Goal: Find specific fact: Find specific fact

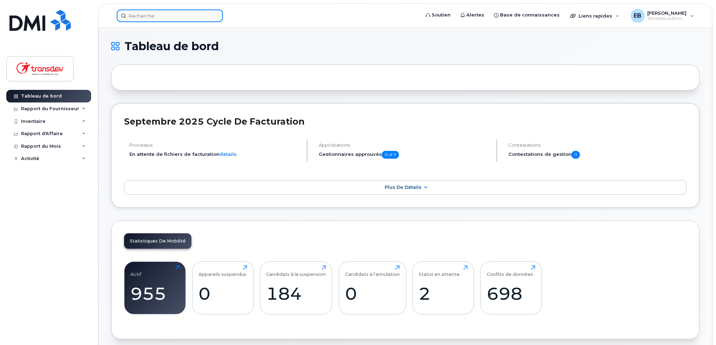
click at [168, 14] on input at bounding box center [170, 15] width 106 height 13
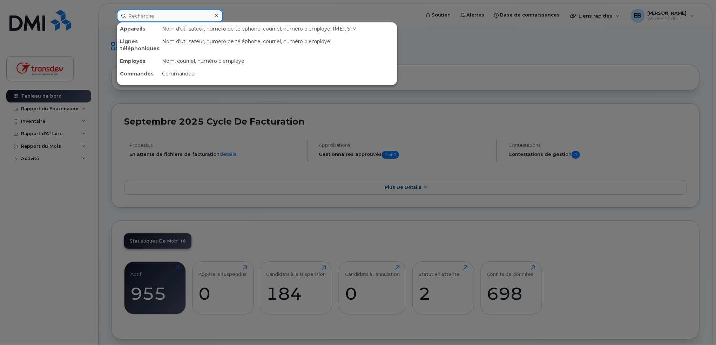
paste input "8194345519"
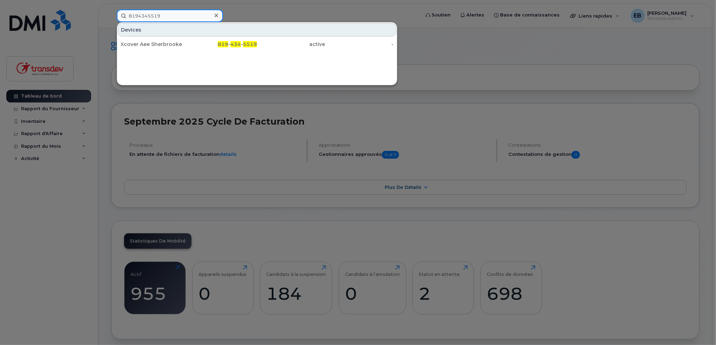
type input "8194345519"
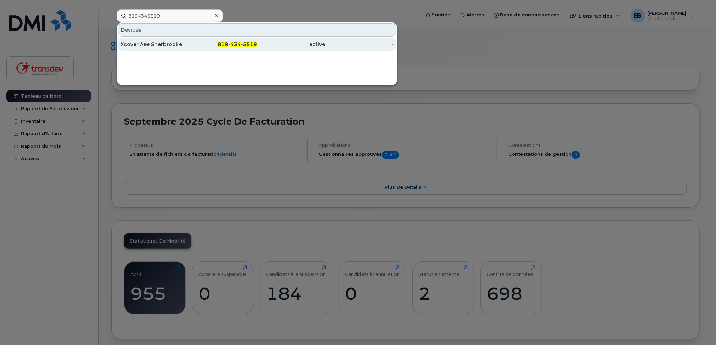
click at [186, 45] on div "Xcover Aee Sherbrooke" at bounding box center [155, 44] width 68 height 7
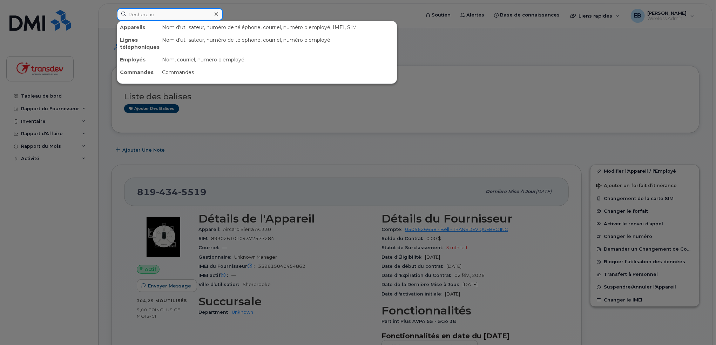
click at [139, 18] on input at bounding box center [170, 14] width 106 height 13
paste input "4384537366"
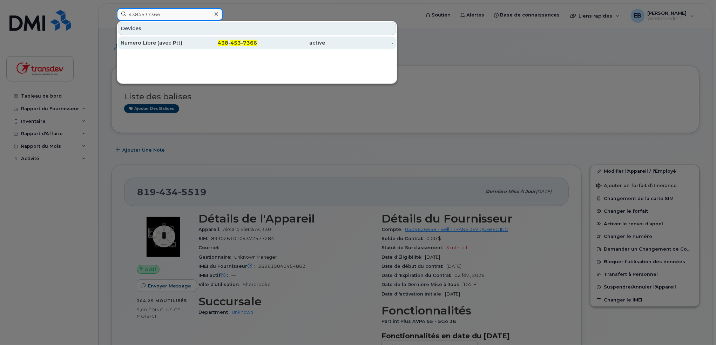
type input "4384537366"
click at [188, 43] on div "Numero Libre (avec Ptt)" at bounding box center [155, 42] width 68 height 7
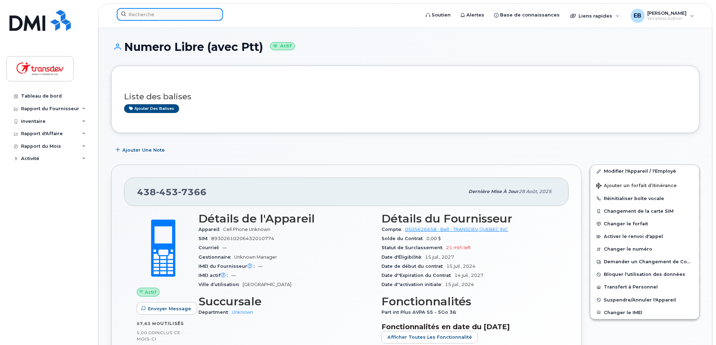
click at [143, 15] on input at bounding box center [170, 14] width 106 height 13
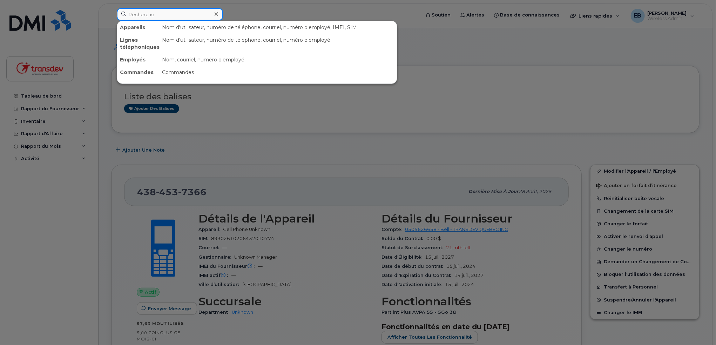
paste input "5144159741"
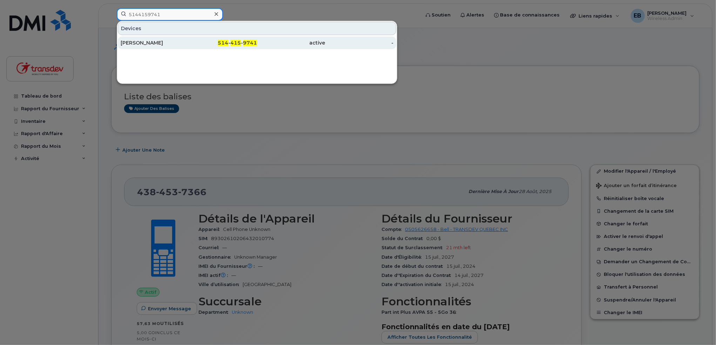
type input "5144159741"
click at [204, 42] on div "514 - 415 - 9741" at bounding box center [223, 42] width 68 height 7
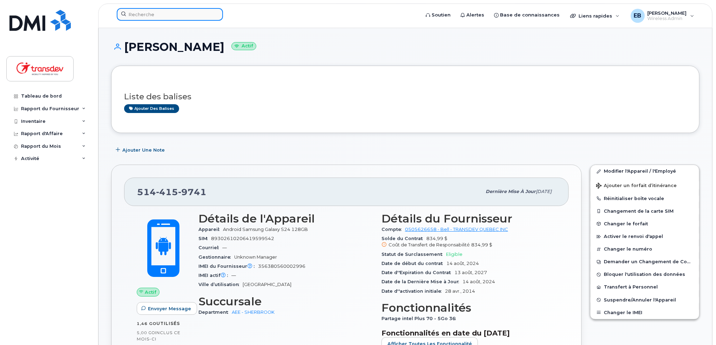
click at [178, 15] on input at bounding box center [170, 14] width 106 height 13
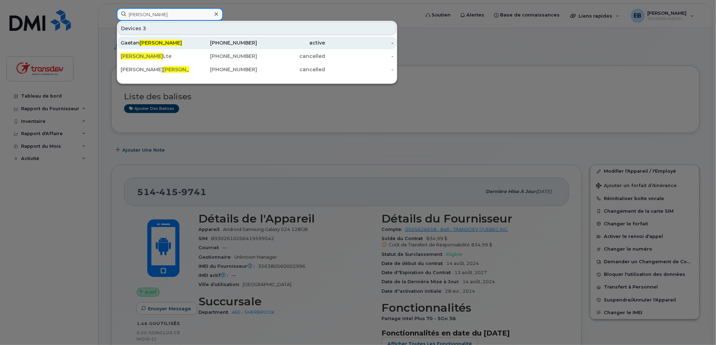
type input "[PERSON_NAME]"
click at [180, 42] on div "Gaetan Tardif" at bounding box center [155, 42] width 68 height 7
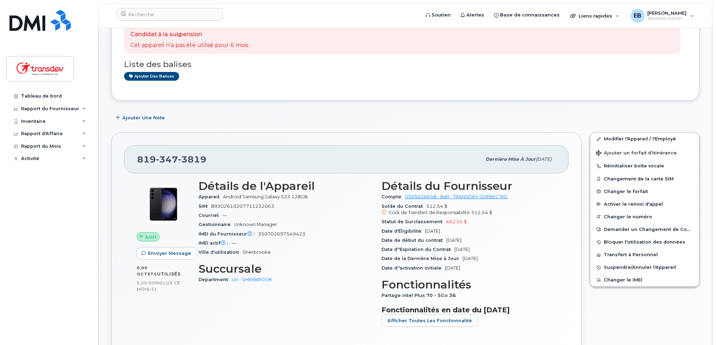
scroll to position [70, 0]
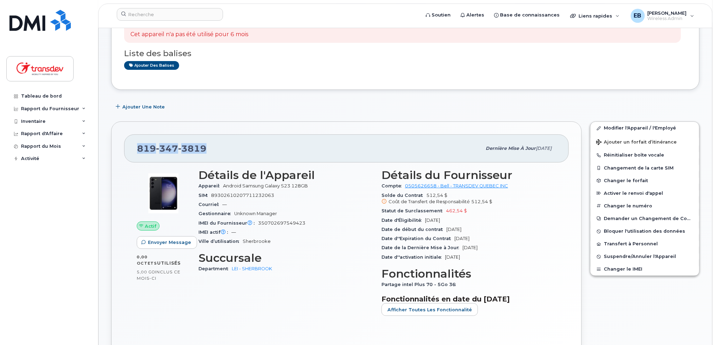
drag, startPoint x: 206, startPoint y: 151, endPoint x: 139, endPoint y: 150, distance: 67.3
click at [139, 150] on div "819 347 3819" at bounding box center [309, 148] width 344 height 15
copy span "819 347 3819"
click at [168, 14] on input at bounding box center [170, 14] width 106 height 13
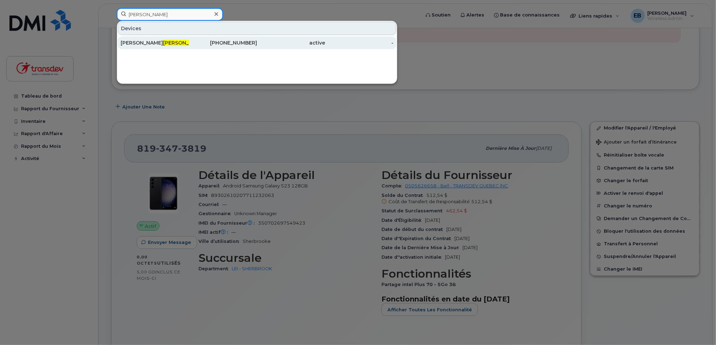
type input "audette"
click at [182, 41] on div "Kévin Audette" at bounding box center [155, 42] width 68 height 7
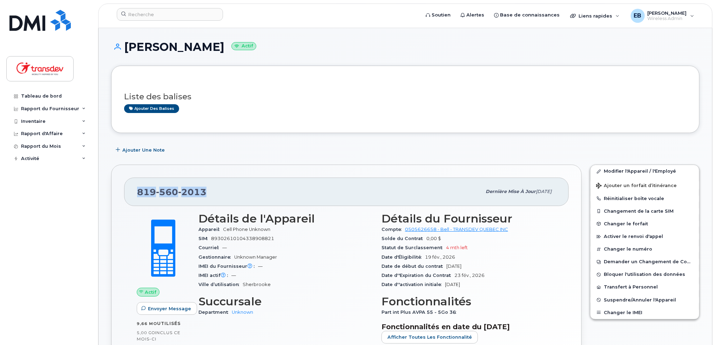
drag, startPoint x: 210, startPoint y: 188, endPoint x: 133, endPoint y: 189, distance: 76.8
click at [133, 189] on div "[PHONE_NUMBER] Dernière mise à jour [DATE]" at bounding box center [346, 191] width 445 height 28
copy span "[PHONE_NUMBER]"
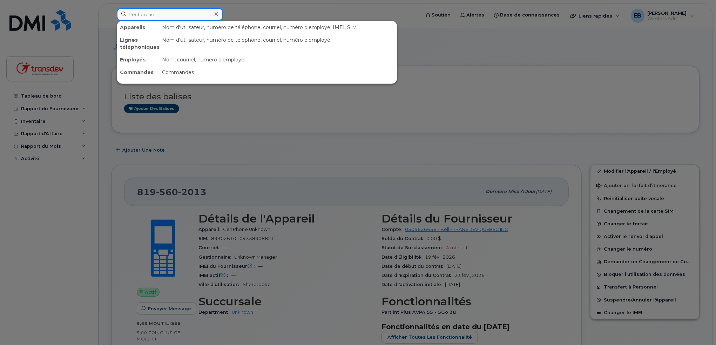
click at [167, 18] on input at bounding box center [170, 14] width 106 height 13
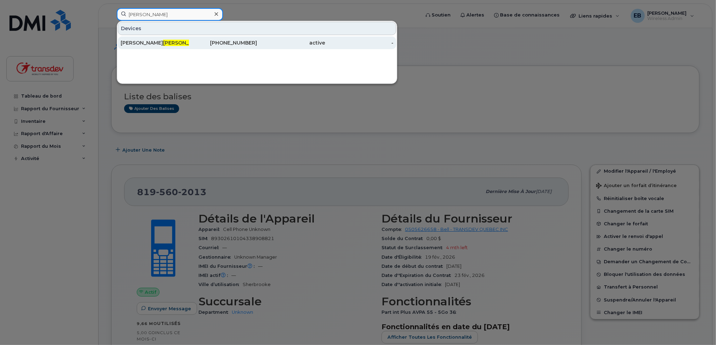
type input "fortin"
click at [176, 45] on div "Annie Fortin" at bounding box center [155, 42] width 68 height 7
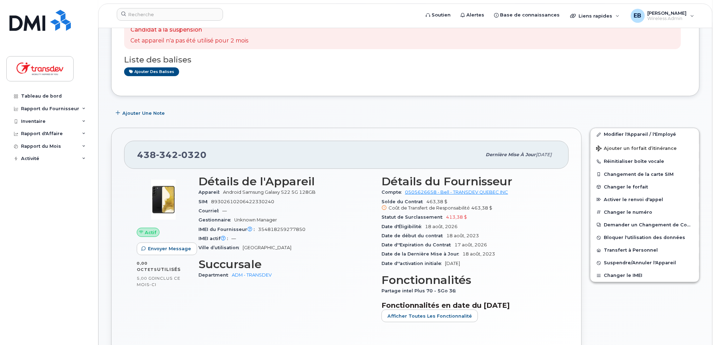
scroll to position [70, 0]
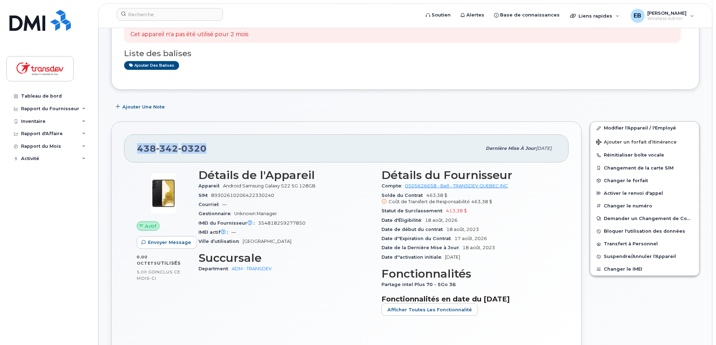
drag, startPoint x: 212, startPoint y: 148, endPoint x: 136, endPoint y: 149, distance: 76.4
click at [136, 149] on div "438 342 0320 Dernière mise à jour 19 sept., 2025" at bounding box center [346, 148] width 445 height 28
copy span "438 342 0320"
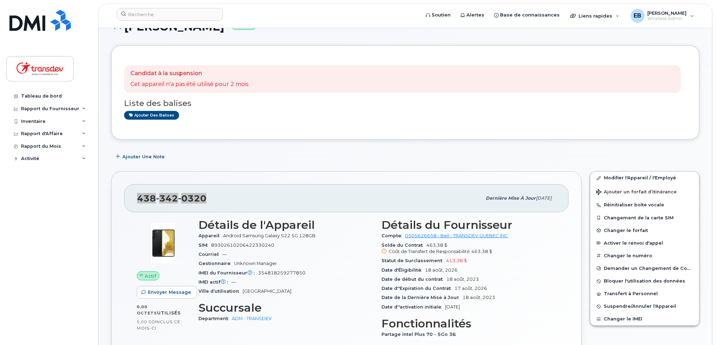
scroll to position [0, 0]
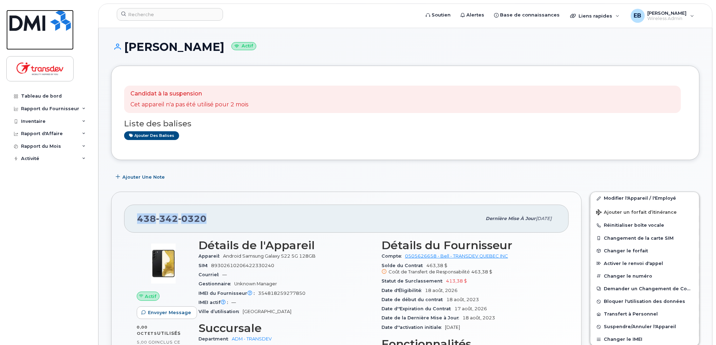
drag, startPoint x: 37, startPoint y: 27, endPoint x: 70, endPoint y: 18, distance: 34.1
click at [37, 27] on img at bounding box center [39, 20] width 61 height 21
